Goal: Navigation & Orientation: Go to known website

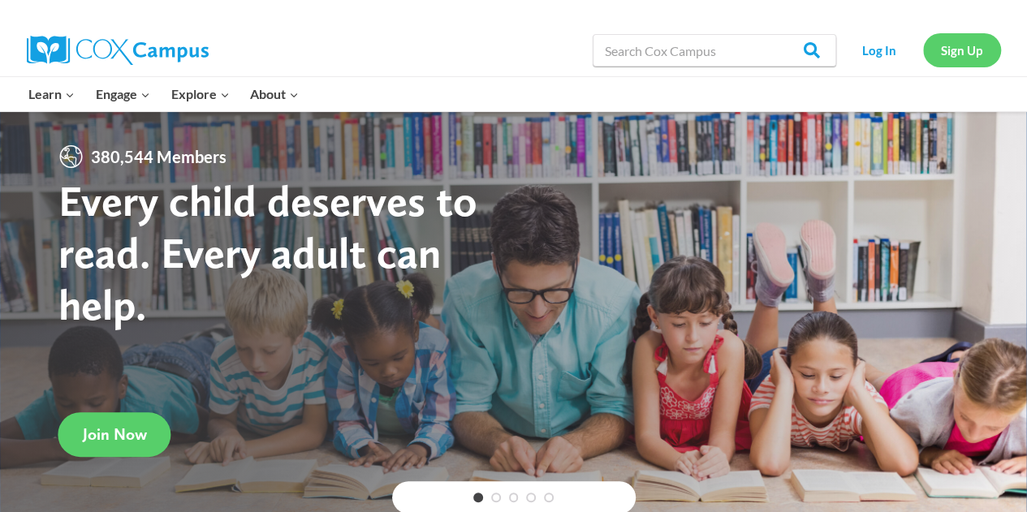
click at [962, 49] on link "Sign Up" at bounding box center [962, 49] width 78 height 33
